Goal: Navigation & Orientation: Find specific page/section

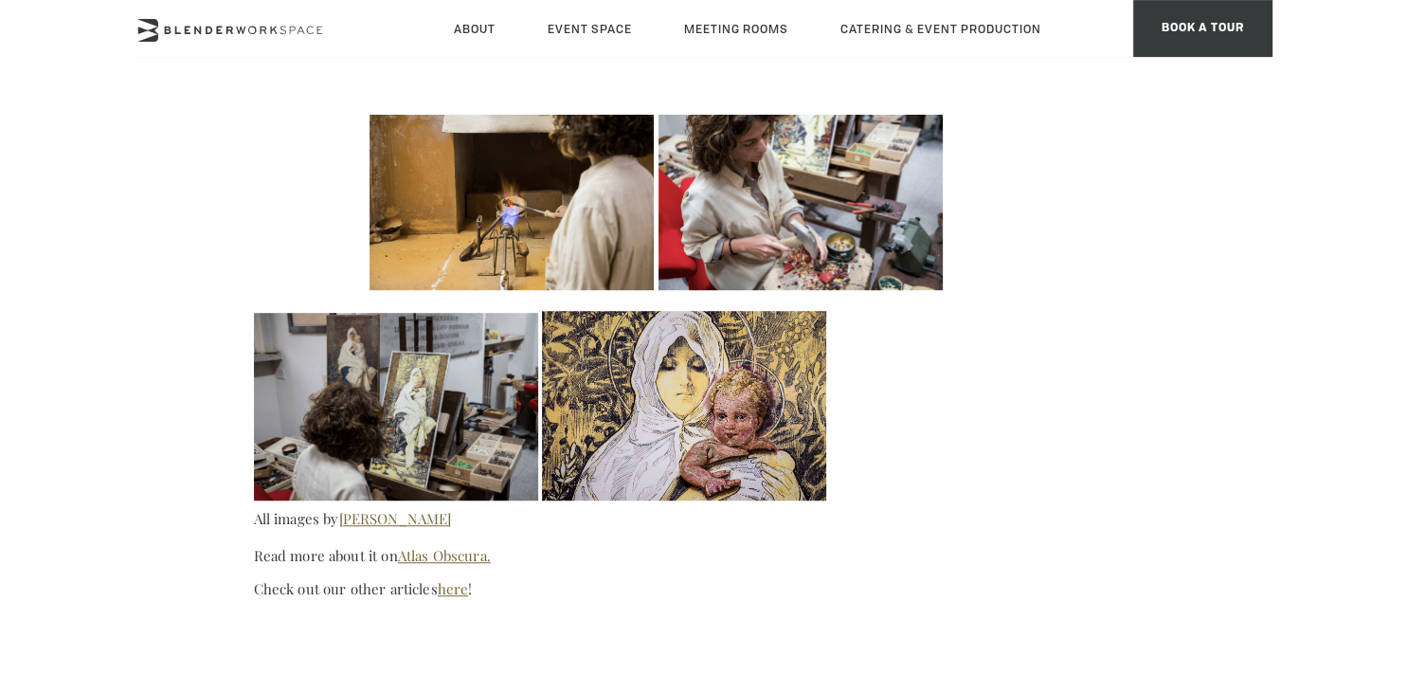
scroll to position [1201, 0]
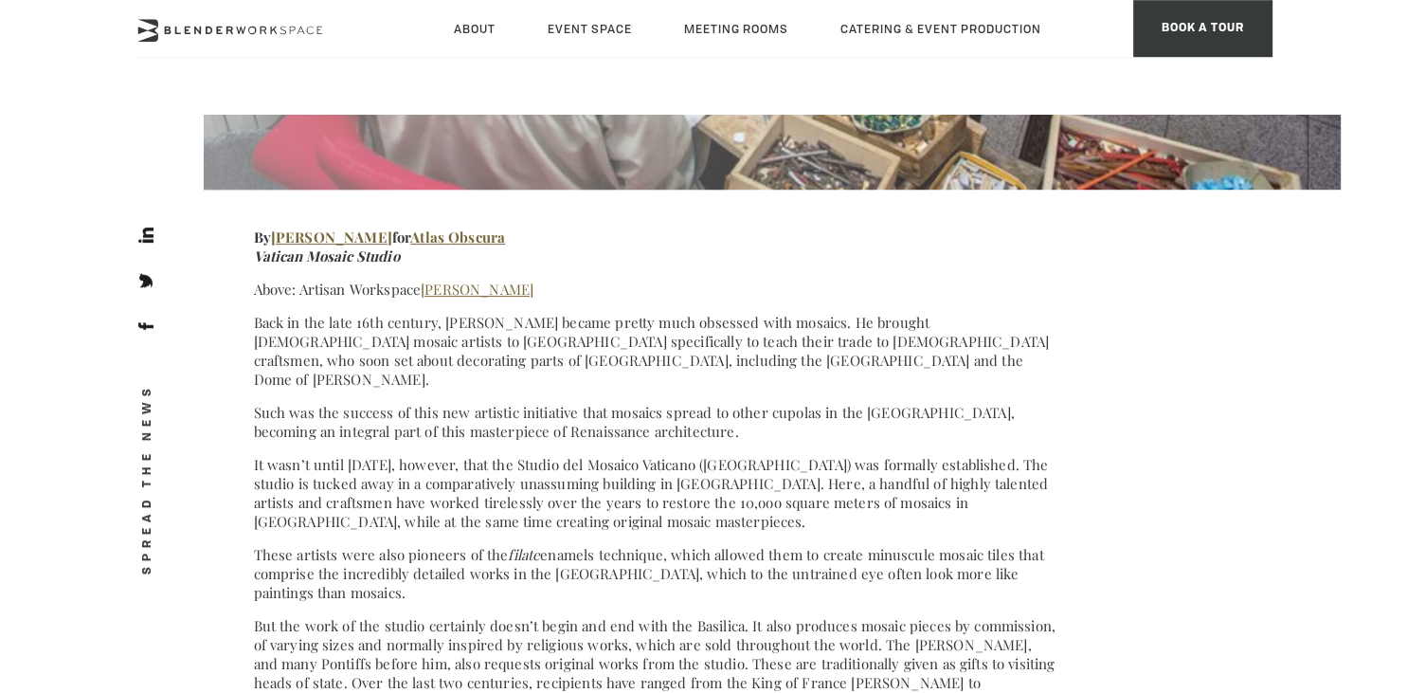
scroll to position [500, 0]
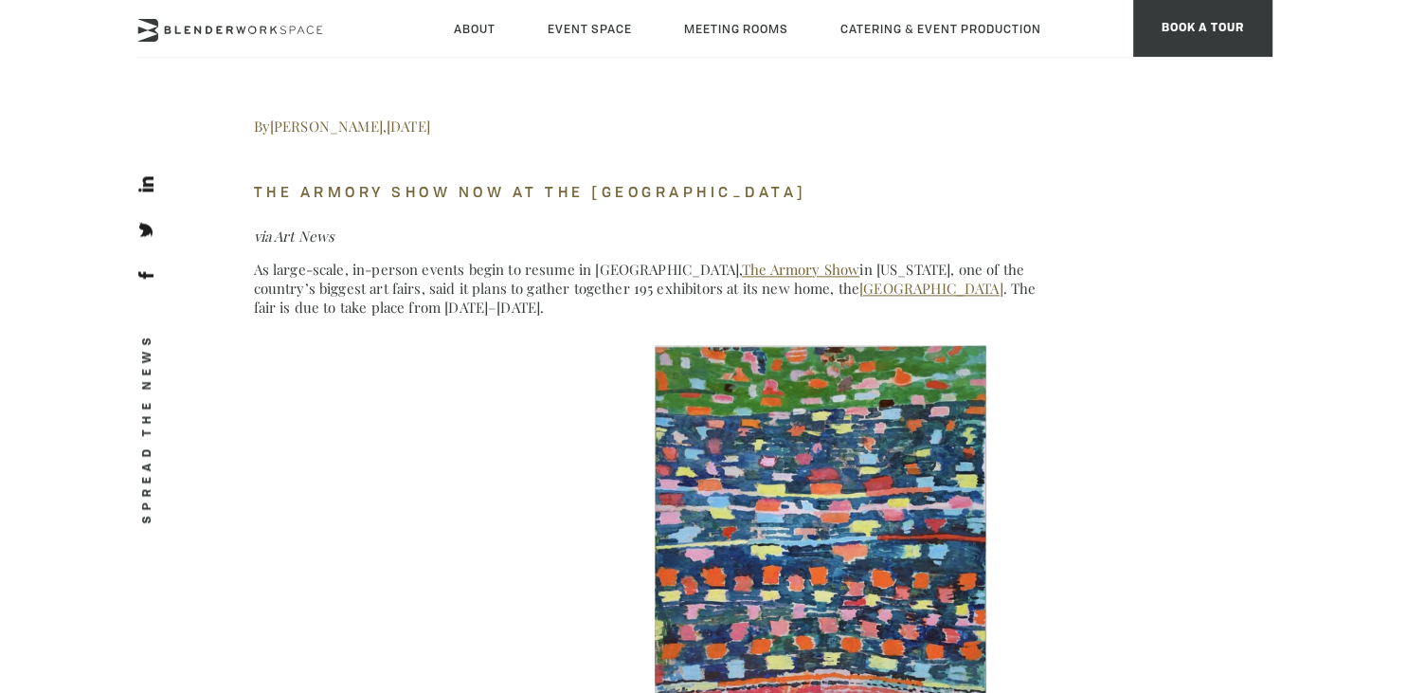
scroll to position [2402, 0]
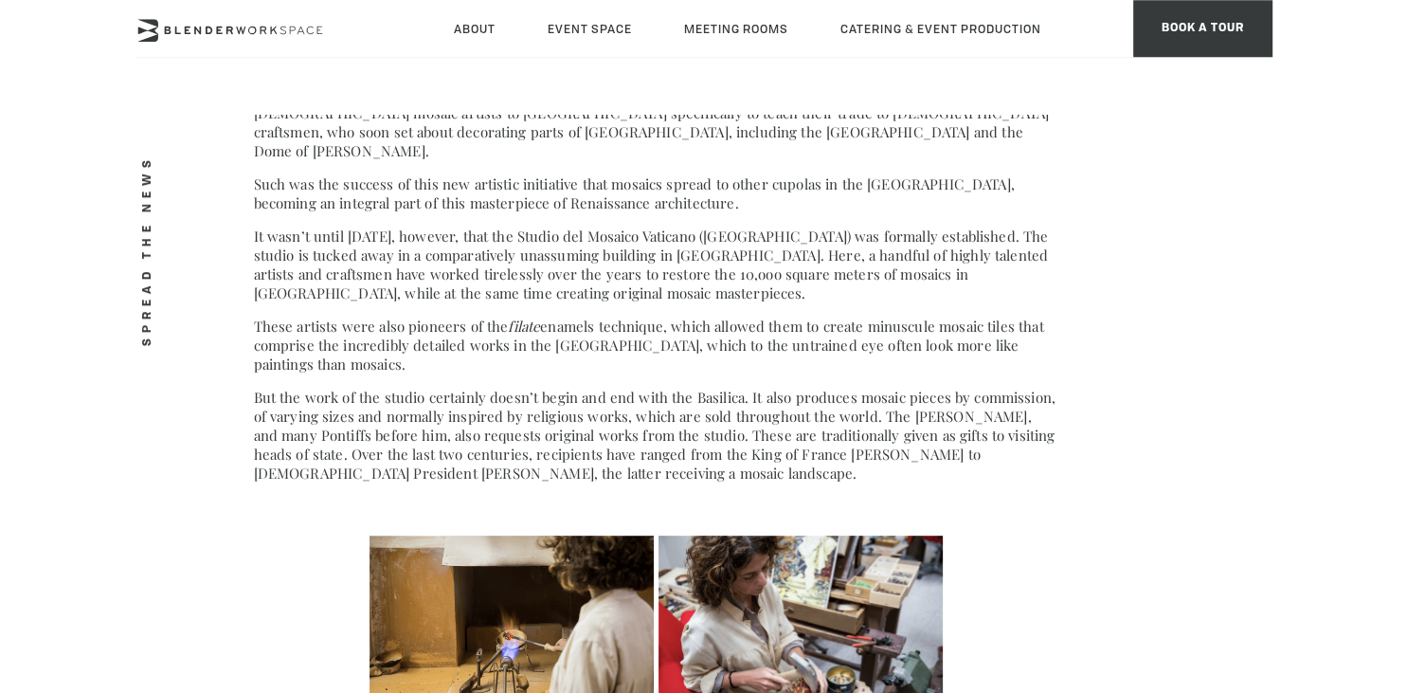
scroll to position [800, 0]
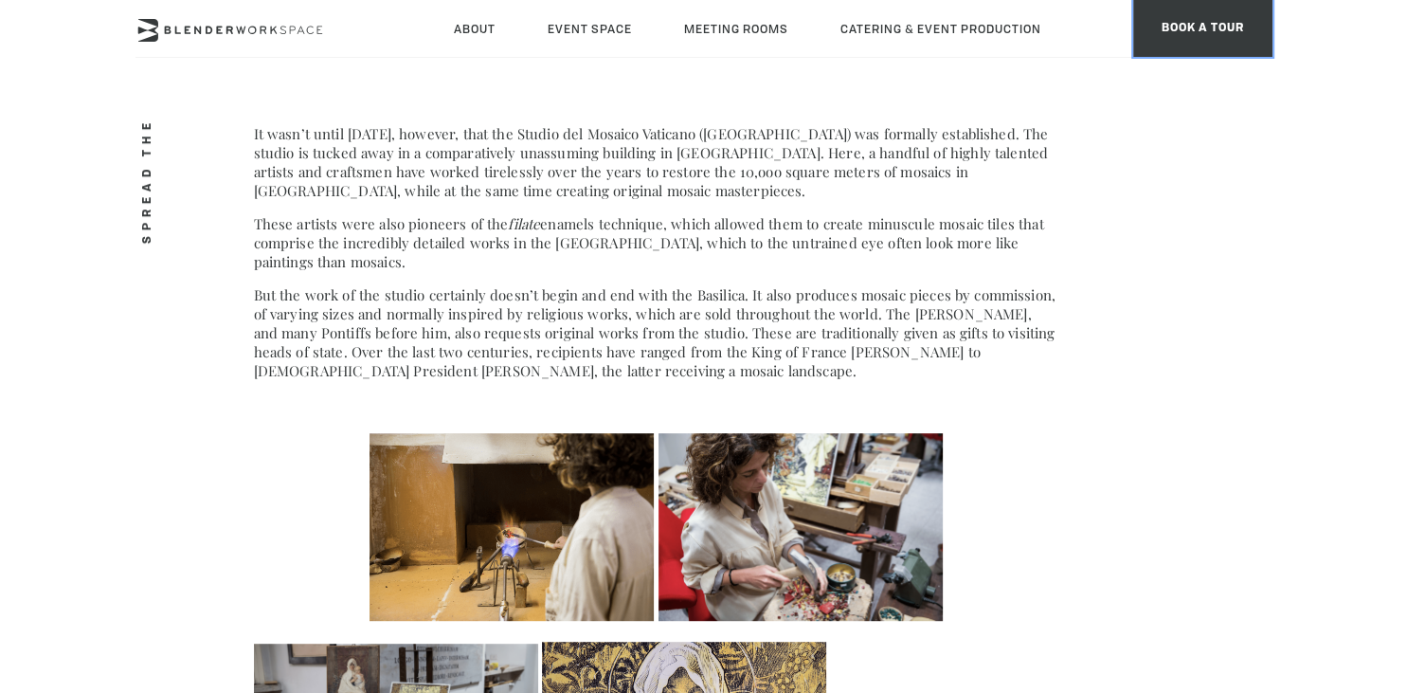
click at [1177, 33] on span "BOOK A TOUR" at bounding box center [1203, 28] width 139 height 57
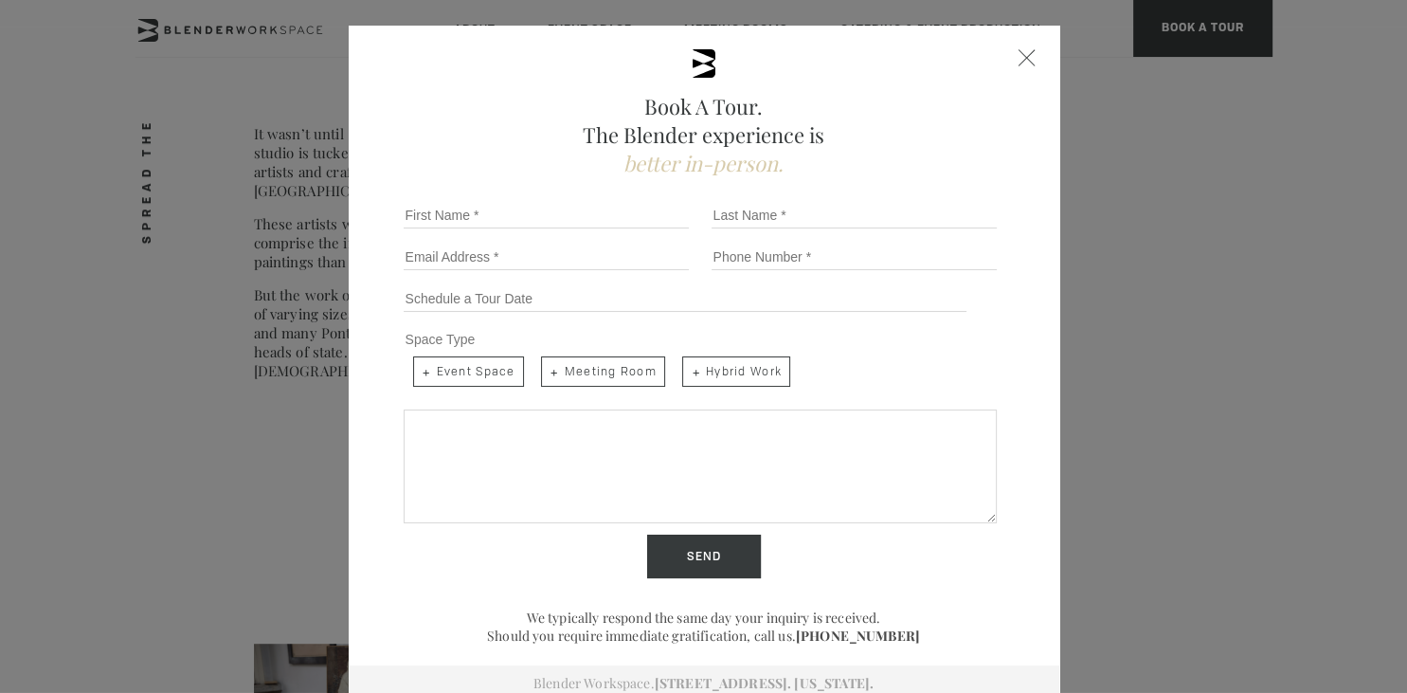
scroll to position [0, 0]
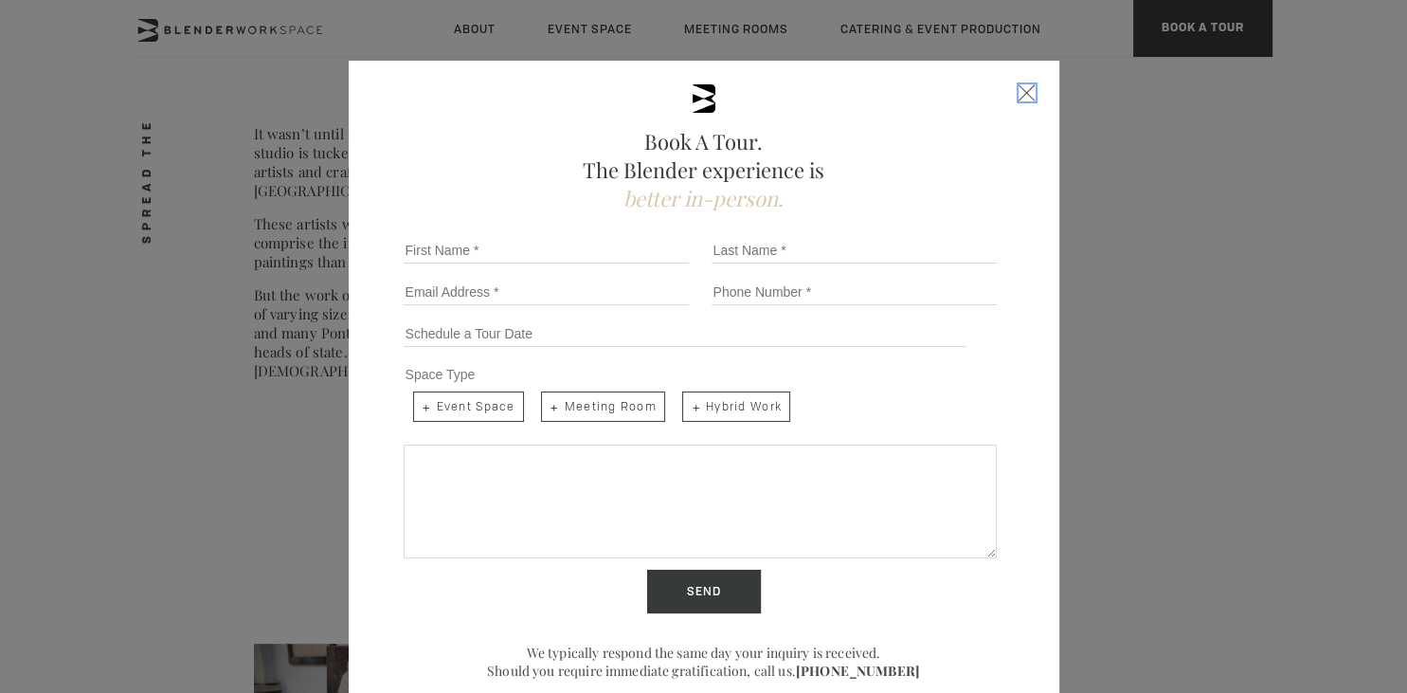
click at [1022, 100] on div "Close form" at bounding box center [1027, 92] width 17 height 17
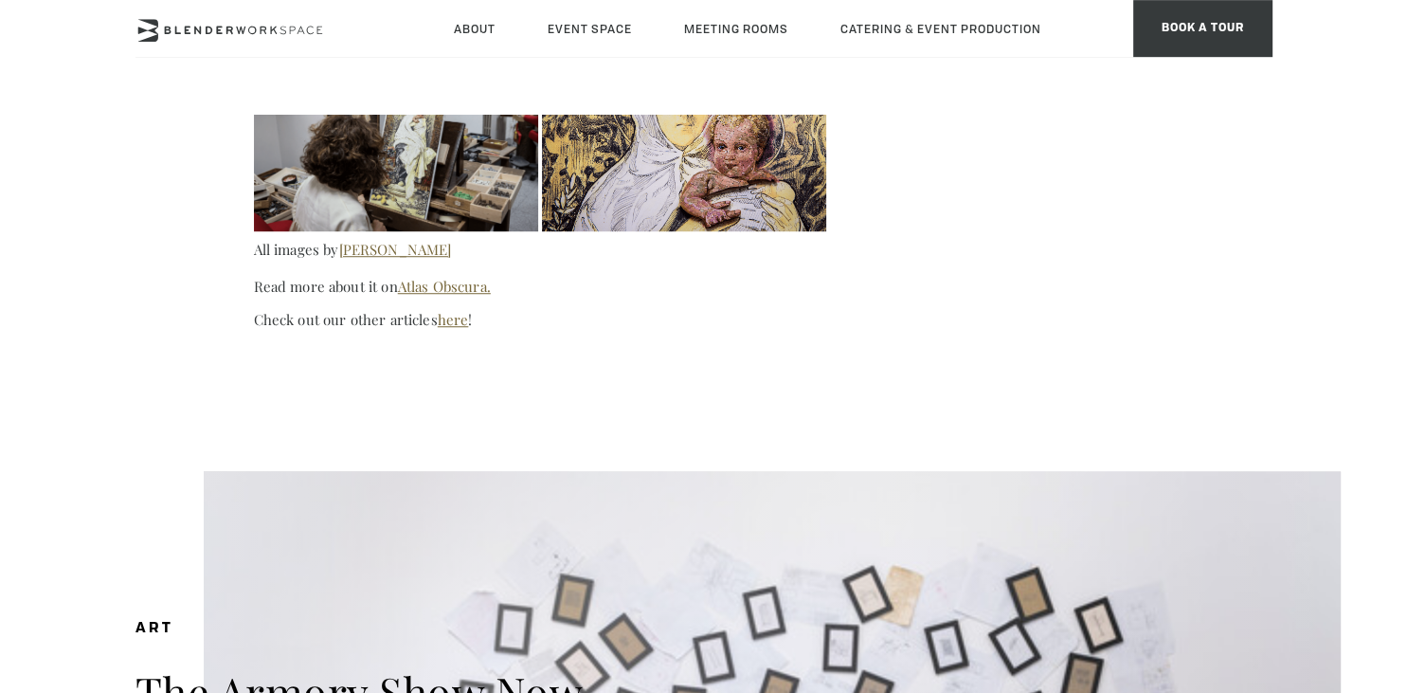
scroll to position [1501, 0]
